Goal: Task Accomplishment & Management: Manage account settings

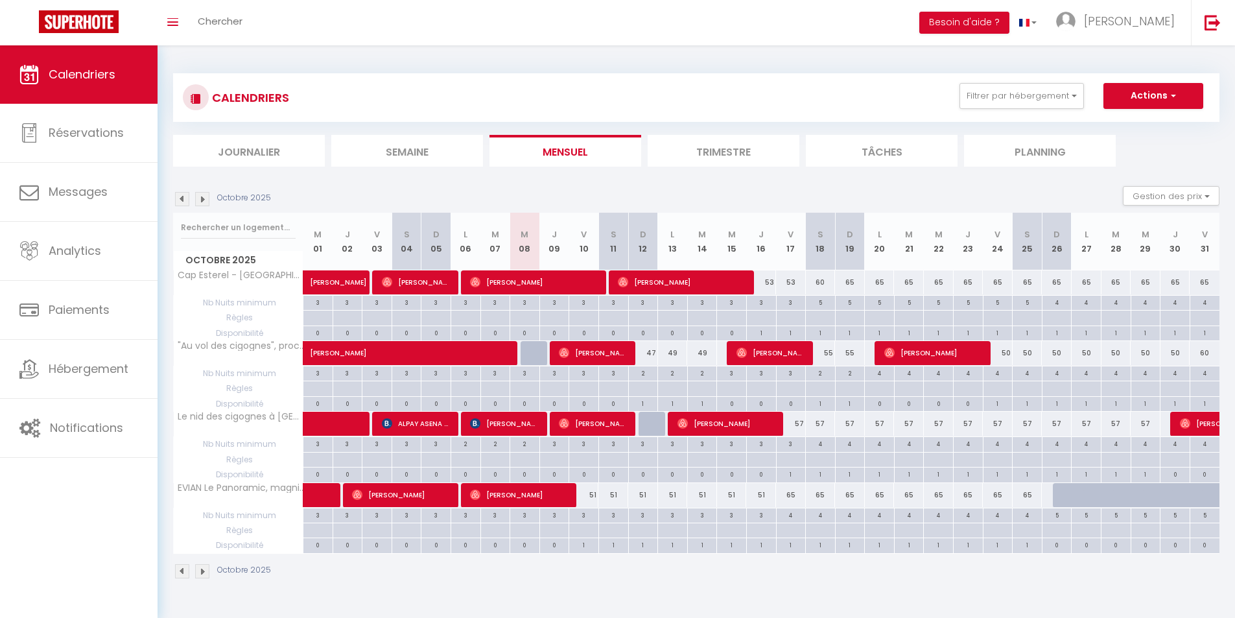
click at [199, 198] on img at bounding box center [202, 199] width 14 height 14
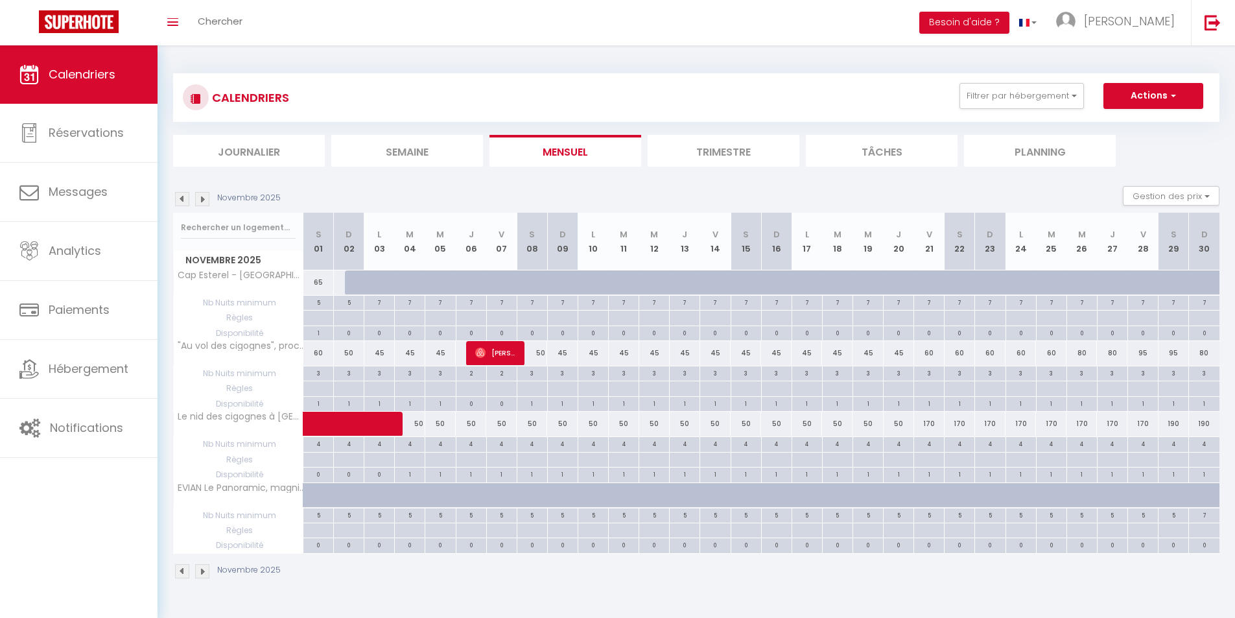
click at [199, 198] on img at bounding box center [202, 199] width 14 height 14
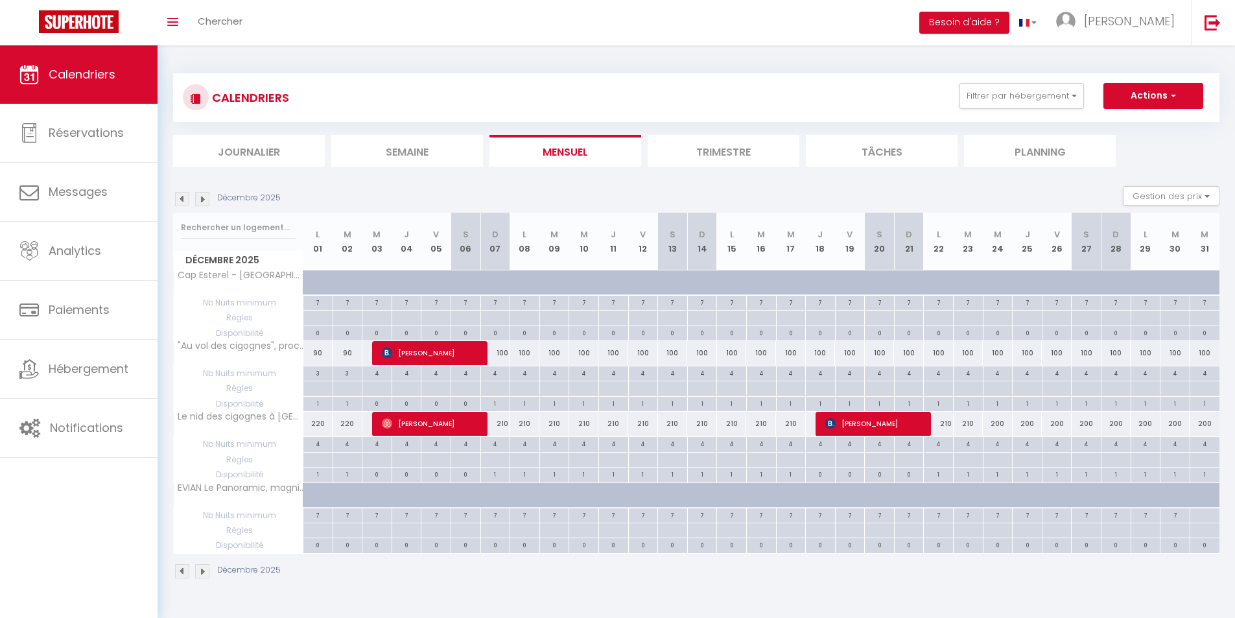
click at [181, 202] on img at bounding box center [182, 199] width 14 height 14
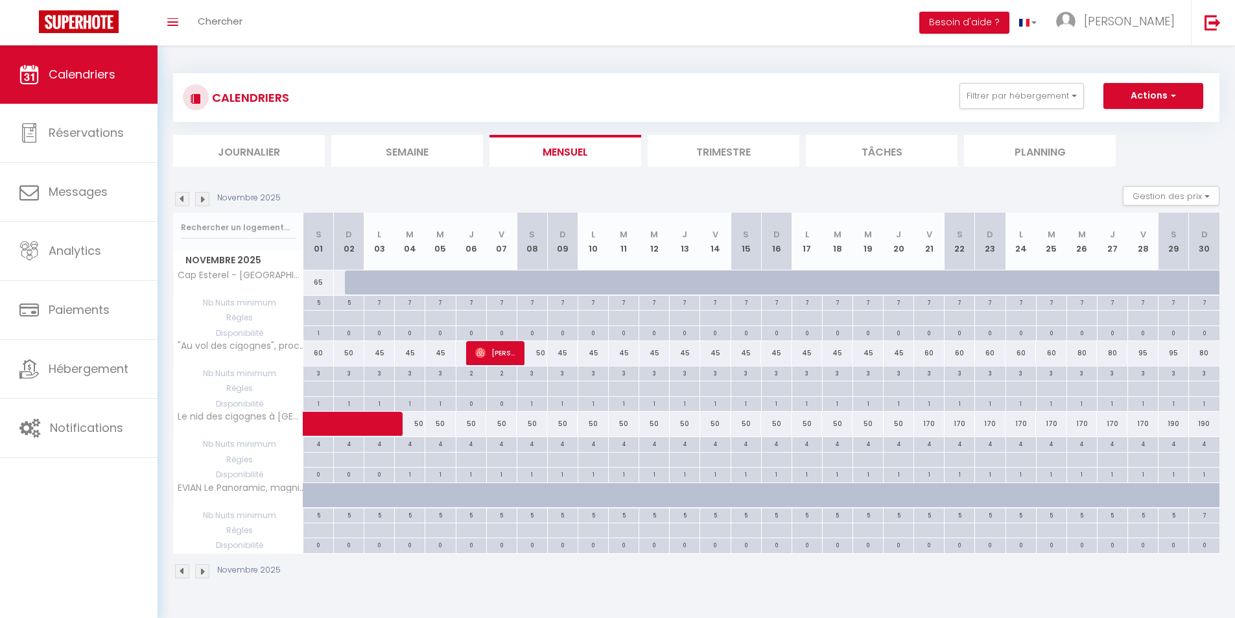
click at [205, 198] on img at bounding box center [202, 199] width 14 height 14
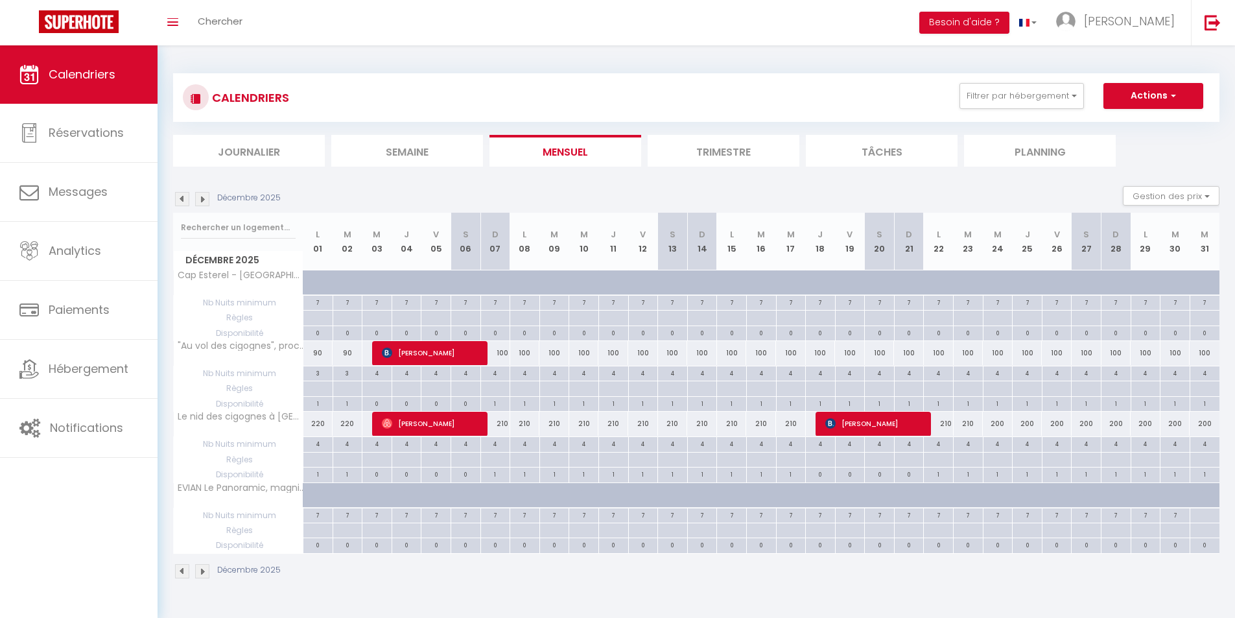
click at [183, 201] on img at bounding box center [182, 199] width 14 height 14
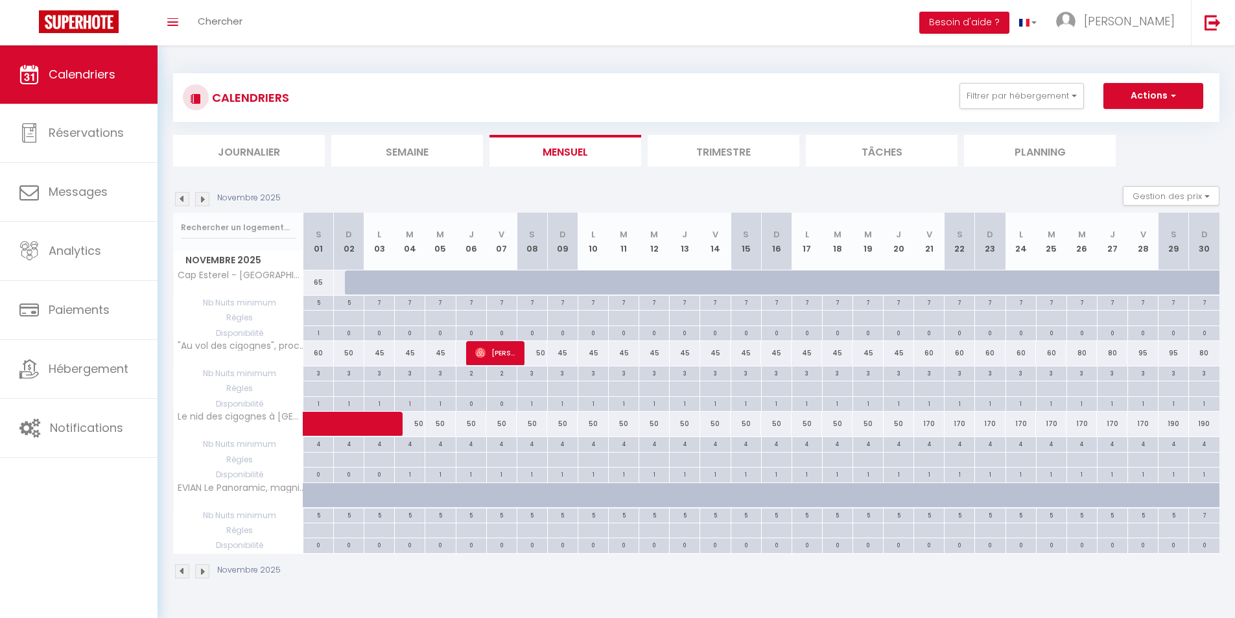
click at [183, 201] on img at bounding box center [182, 199] width 14 height 14
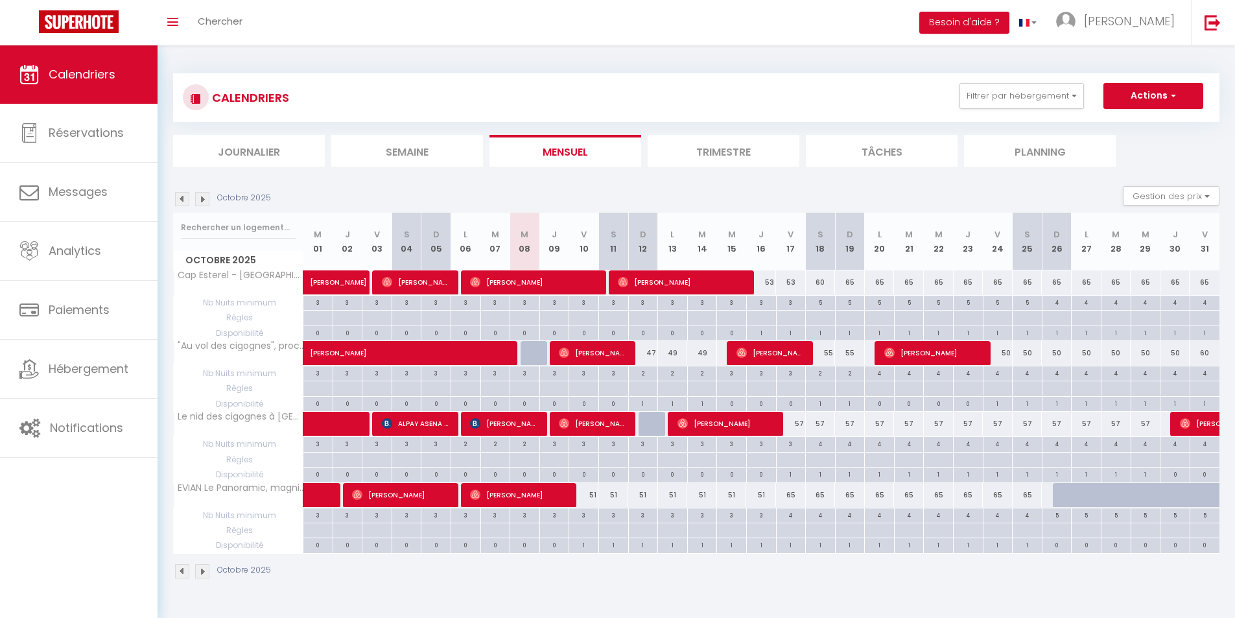
click at [796, 517] on div "4" at bounding box center [791, 514] width 29 height 12
type input "4"
type input "Ven 17 Octobre 2025"
type input "Sam 18 Octobre 2025"
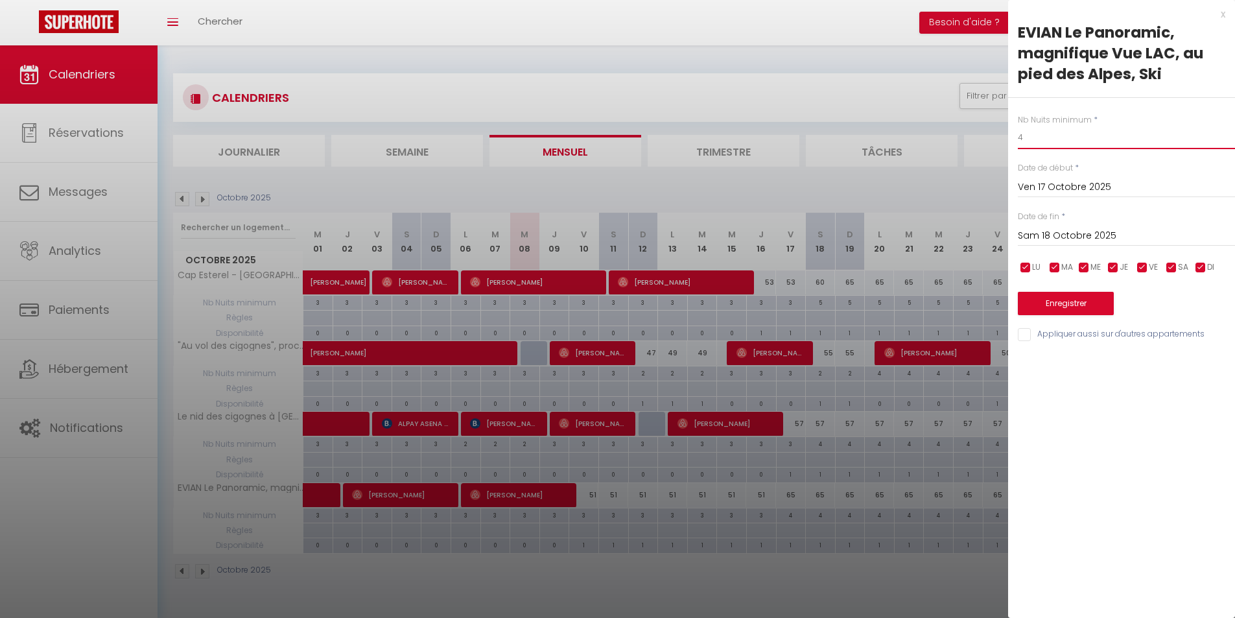
click at [1085, 135] on input "4" at bounding box center [1126, 137] width 217 height 23
click at [1223, 16] on div "x" at bounding box center [1116, 14] width 217 height 16
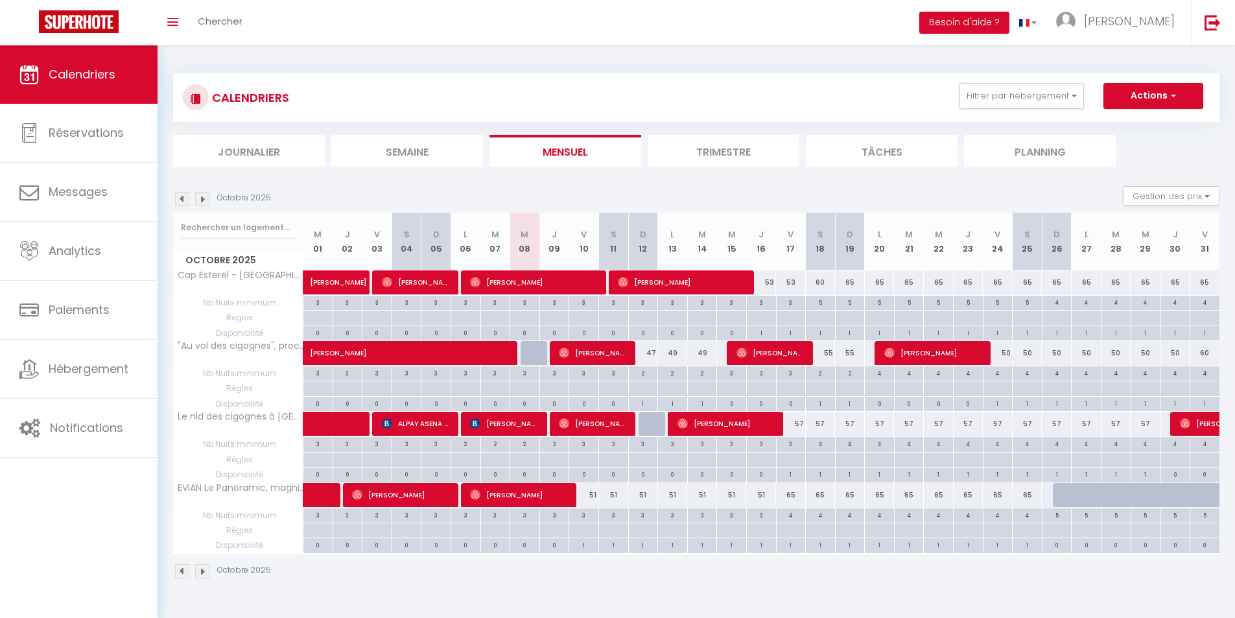
click at [786, 515] on div "4" at bounding box center [791, 514] width 29 height 12
click at [0, 0] on div at bounding box center [0, 0] width 0 height 0
type input "undefined aN undefined NaN"
click at [821, 513] on div "4" at bounding box center [820, 514] width 29 height 12
type input "4"
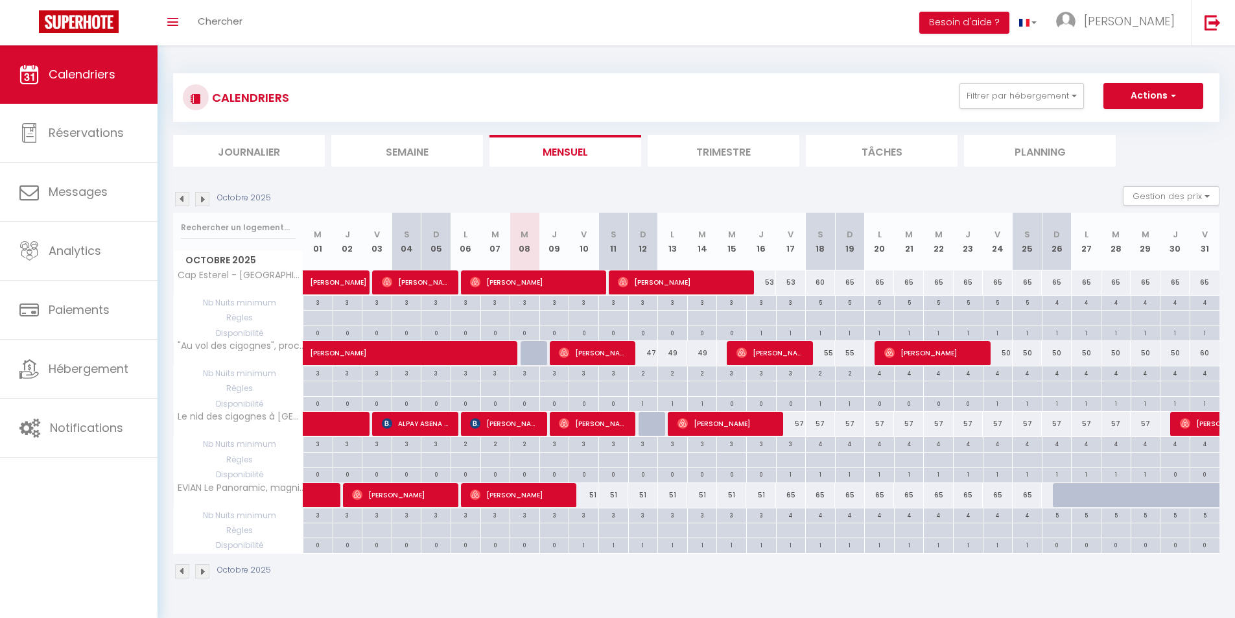
type input "Sam 18 Octobre 2025"
type input "Dim 19 Octobre 2025"
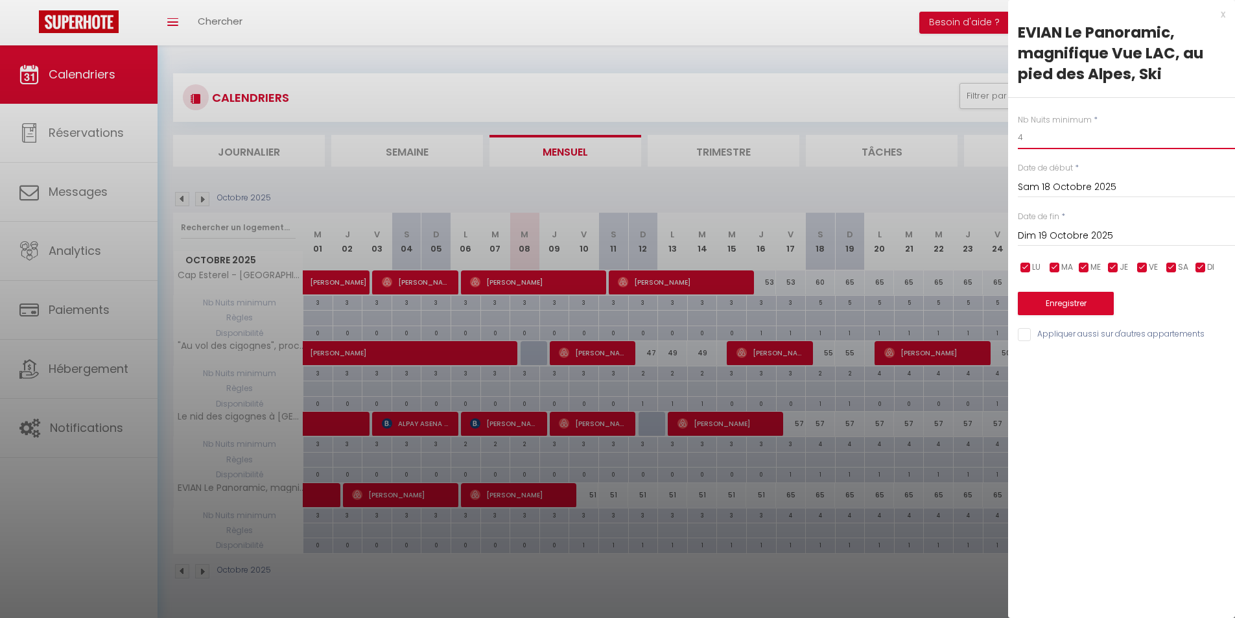
click at [1055, 135] on input "4" at bounding box center [1126, 137] width 217 height 23
type input "3"
click at [1060, 295] on button "Enregistrer" at bounding box center [1066, 303] width 96 height 23
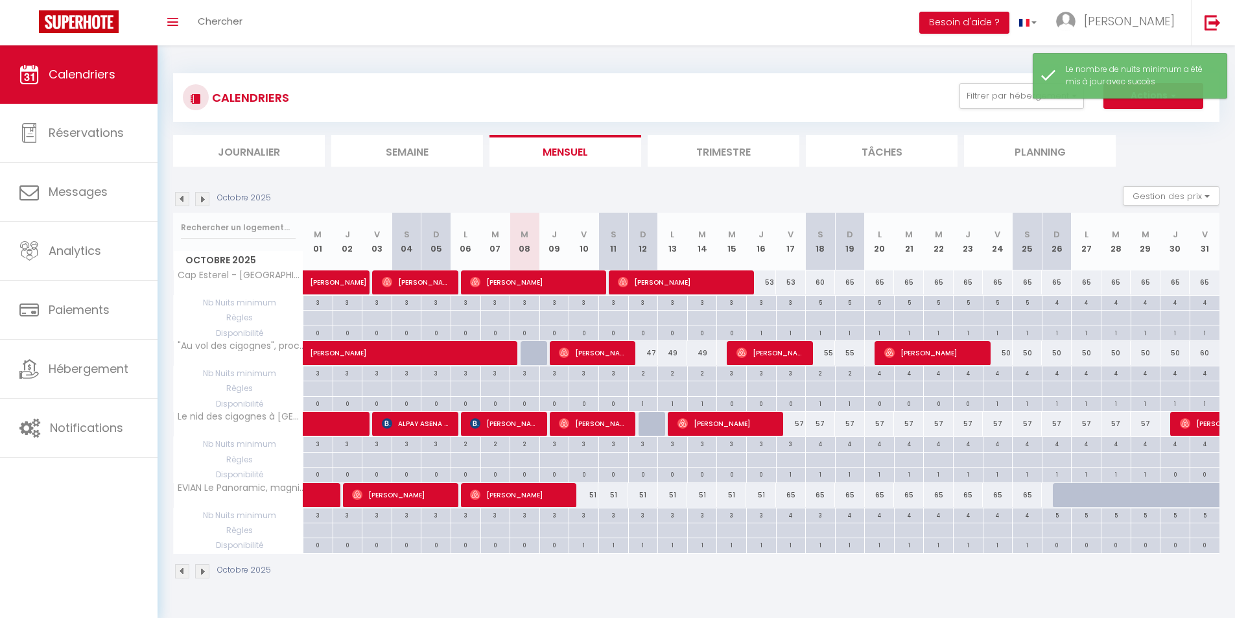
click at [793, 516] on div "4" at bounding box center [791, 514] width 29 height 12
type input "4"
type input "Ven 17 Octobre 2025"
type input "Sam 18 Octobre 2025"
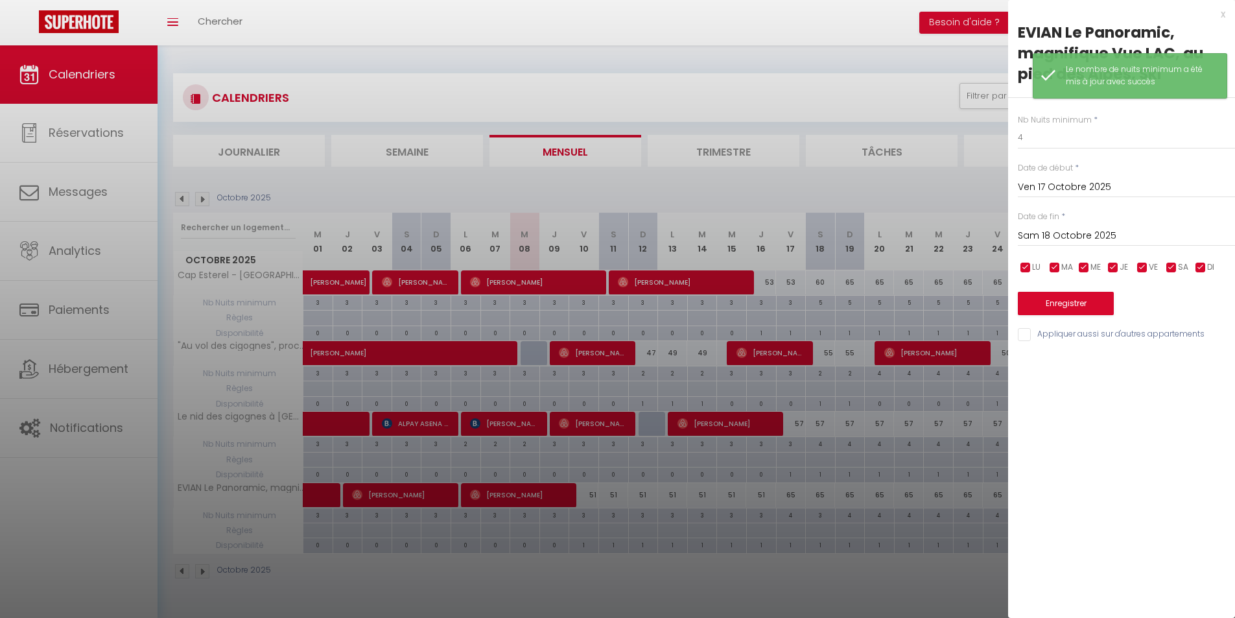
click at [1051, 125] on label "Nb Nuits minimum" at bounding box center [1055, 120] width 74 height 12
click at [1050, 134] on input "4" at bounding box center [1126, 137] width 217 height 23
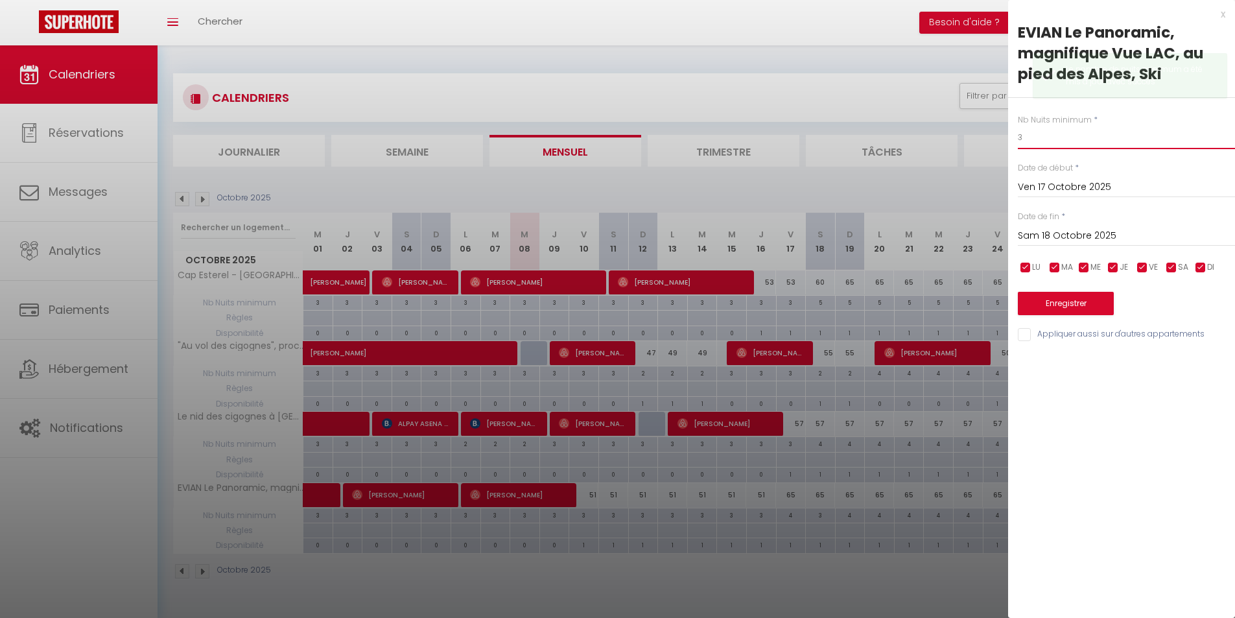
type input "3"
click at [1062, 311] on button "Enregistrer" at bounding box center [1066, 303] width 96 height 23
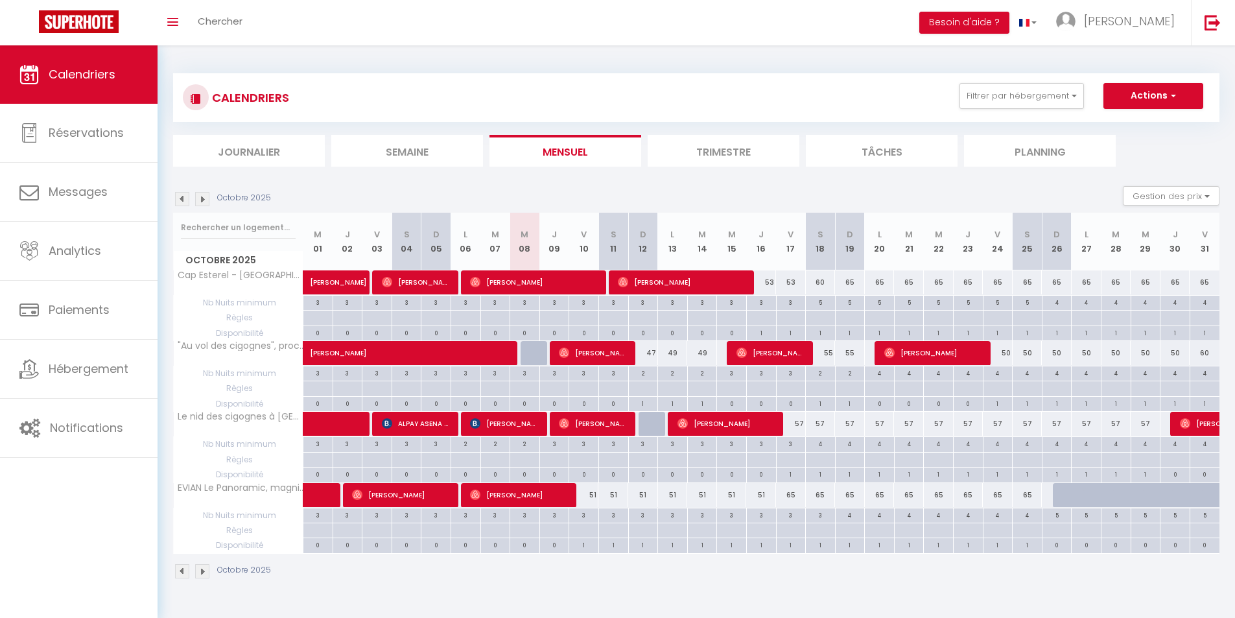
click at [790, 496] on div "65" at bounding box center [791, 495] width 30 height 24
type input "65"
type input "Ven 17 Octobre 2025"
type input "Sam 18 Octobre 2025"
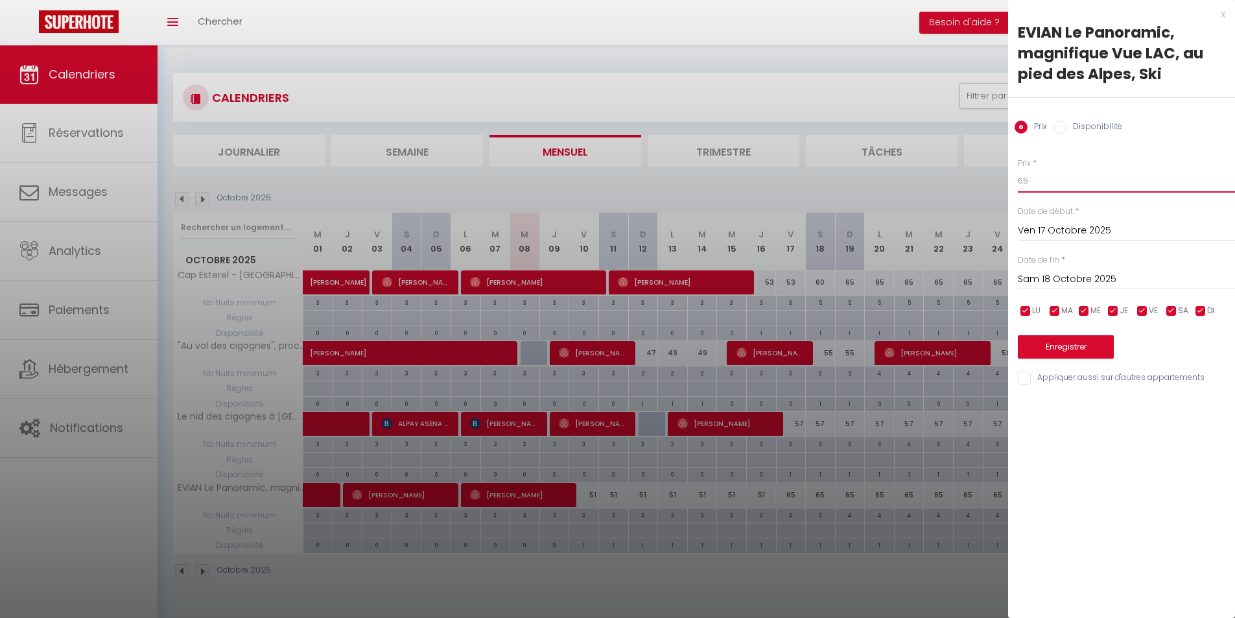
click at [1044, 172] on input "65" at bounding box center [1126, 180] width 217 height 23
type input "60"
click at [1079, 344] on button "Enregistrer" at bounding box center [1066, 346] width 96 height 23
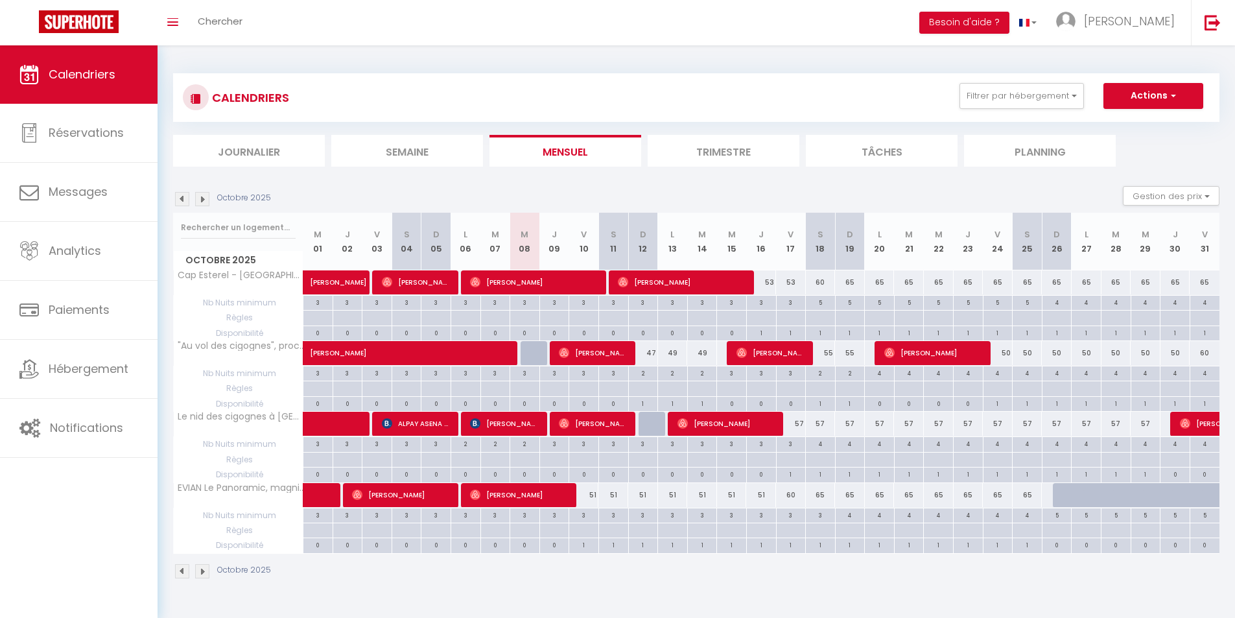
click at [862, 30] on div "Toggle menubar Chercher BUTTON Besoin d'aide ? Marie Paramètres Équipe" at bounding box center [659, 22] width 1131 height 45
click at [200, 205] on img at bounding box center [202, 199] width 14 height 14
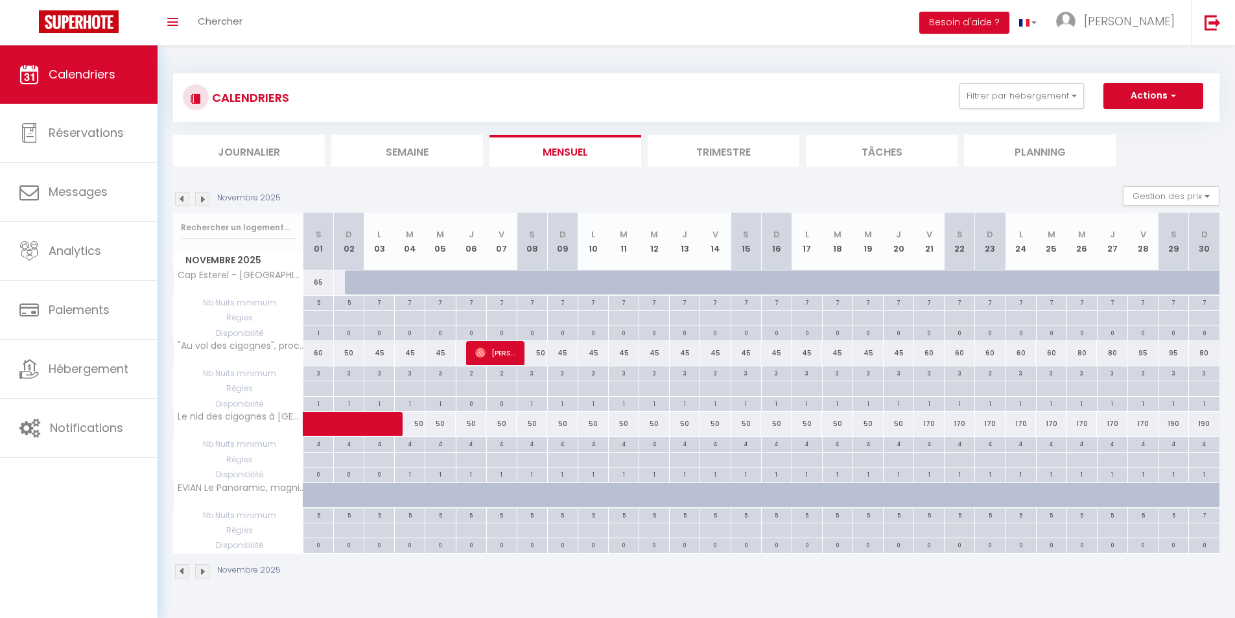
click at [201, 205] on img at bounding box center [202, 199] width 14 height 14
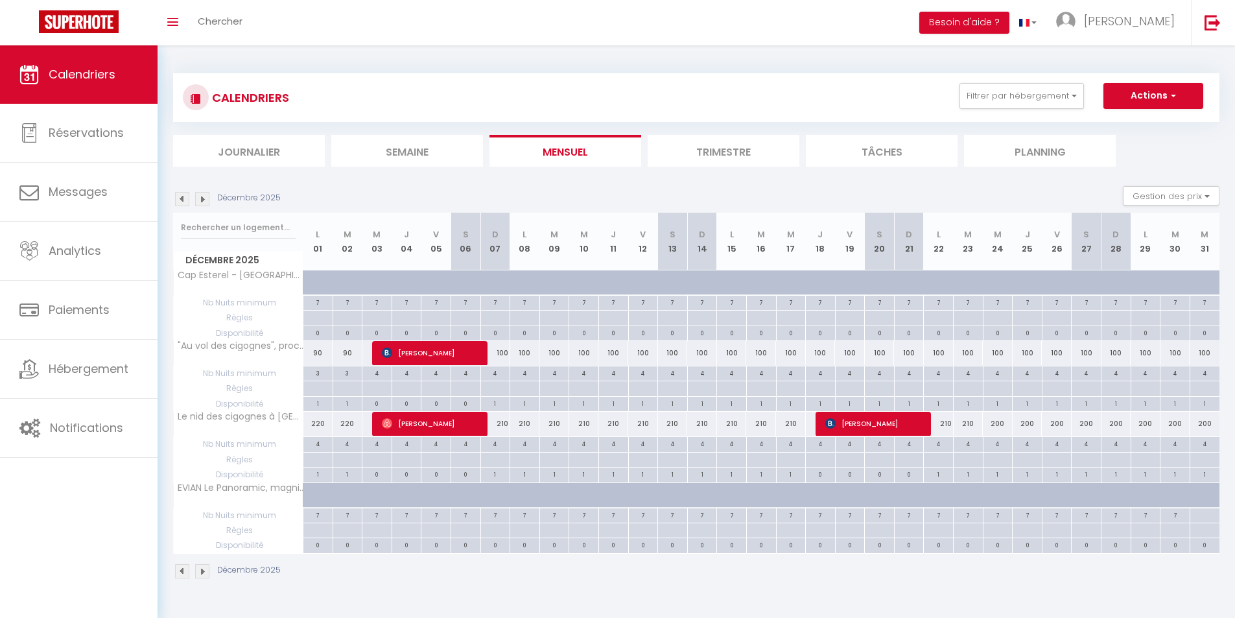
click at [179, 203] on img at bounding box center [182, 199] width 14 height 14
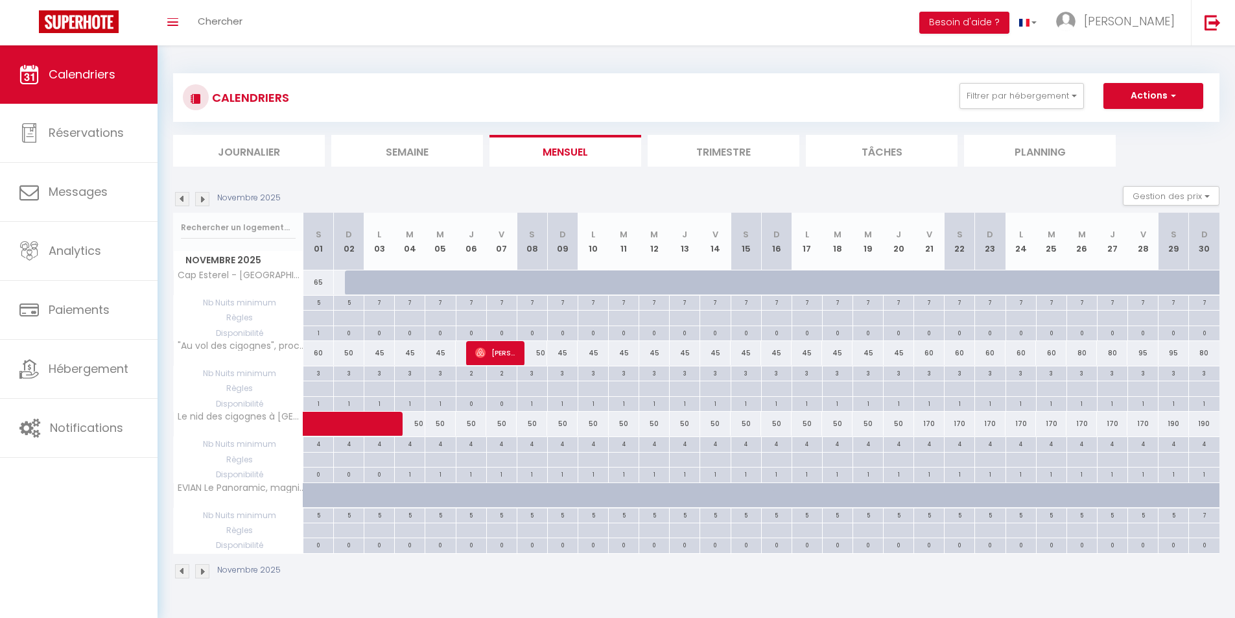
click at [207, 200] on img at bounding box center [202, 199] width 14 height 14
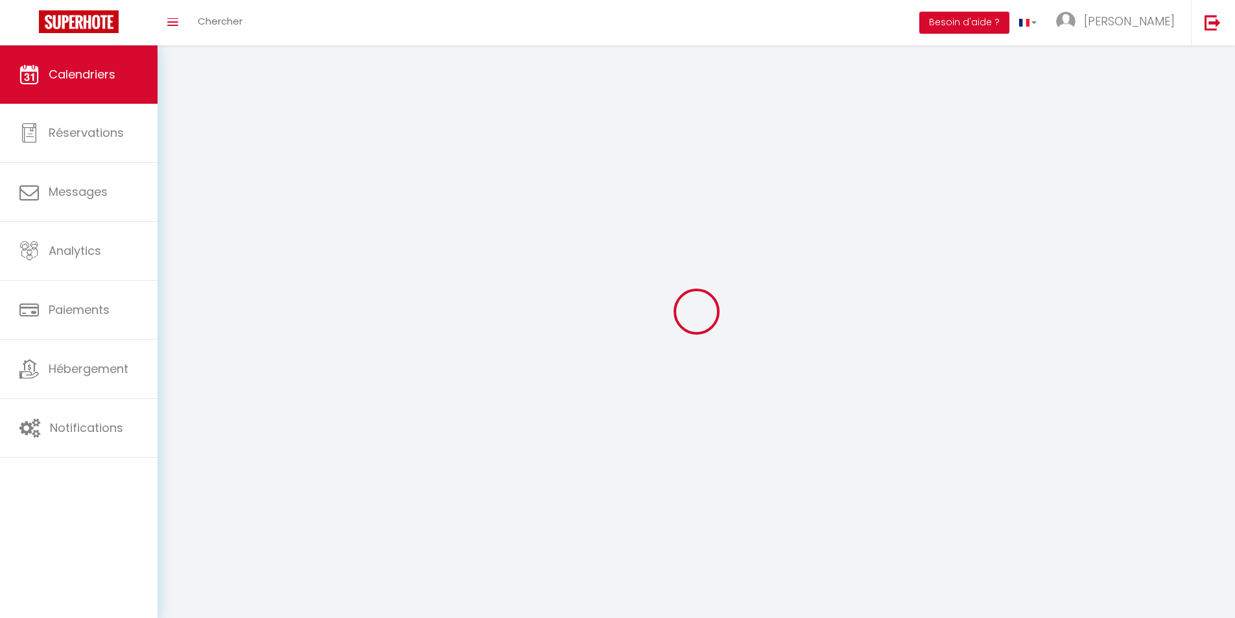
click at [207, 200] on div at bounding box center [696, 311] width 1046 height 501
